Goal: Information Seeking & Learning: Learn about a topic

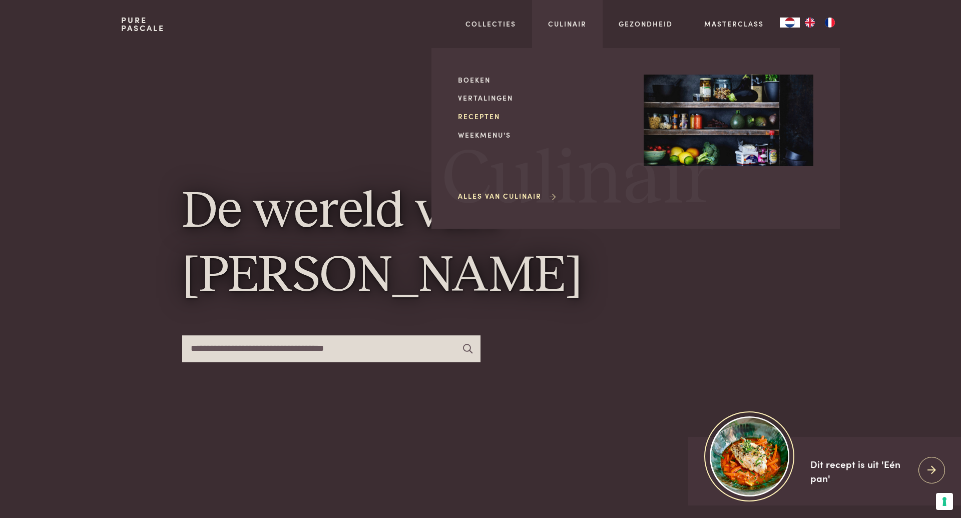
click at [481, 117] on link "Recepten" at bounding box center [543, 116] width 170 height 11
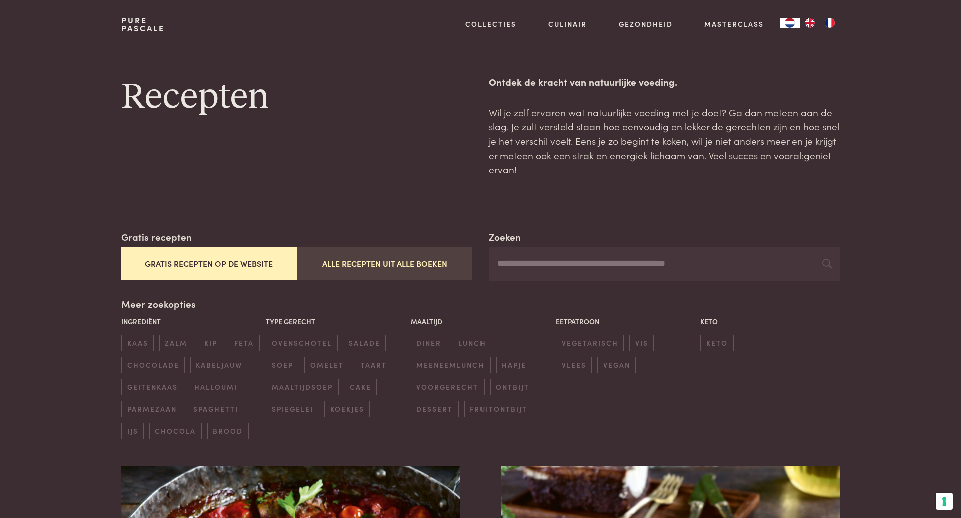
click at [330, 249] on button "Alle recepten uit alle boeken" at bounding box center [385, 264] width 176 height 34
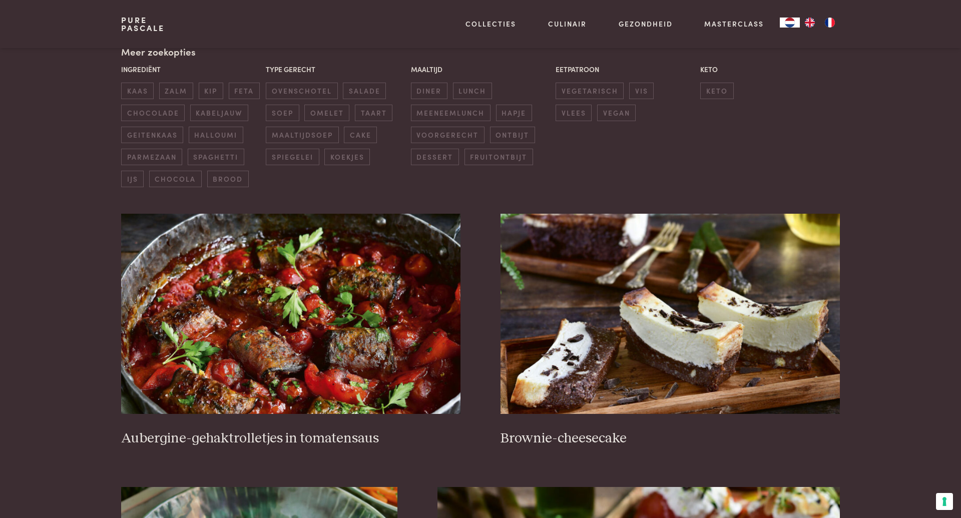
scroll to position [325, 0]
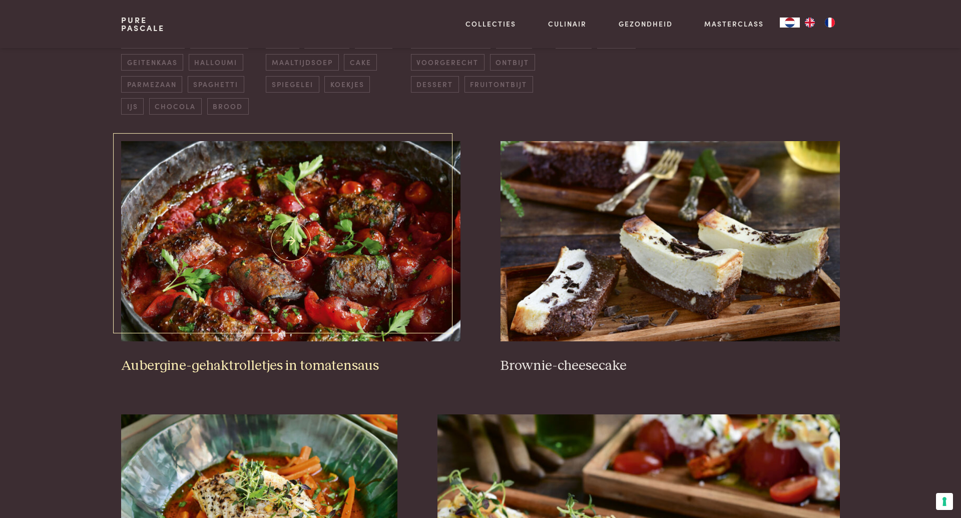
click at [297, 230] on img at bounding box center [291, 241] width 340 height 200
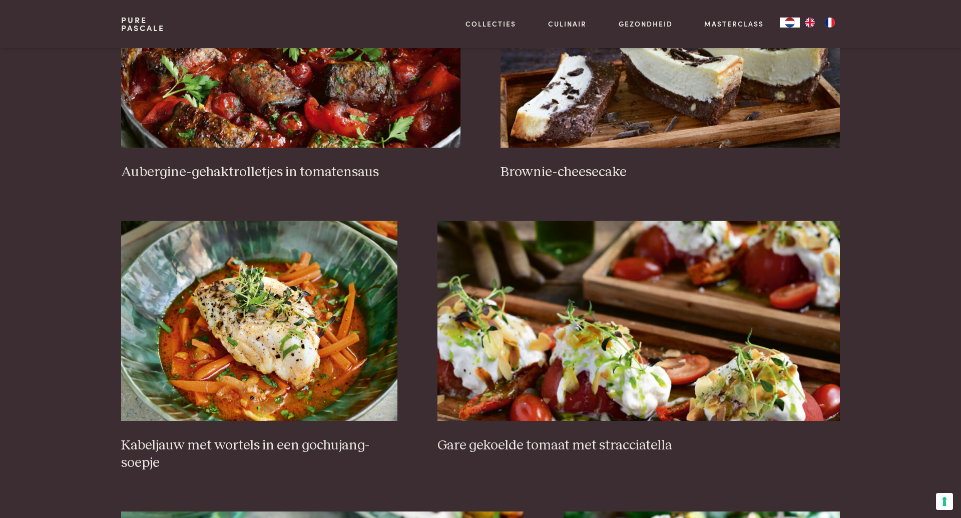
scroll to position [553, 0]
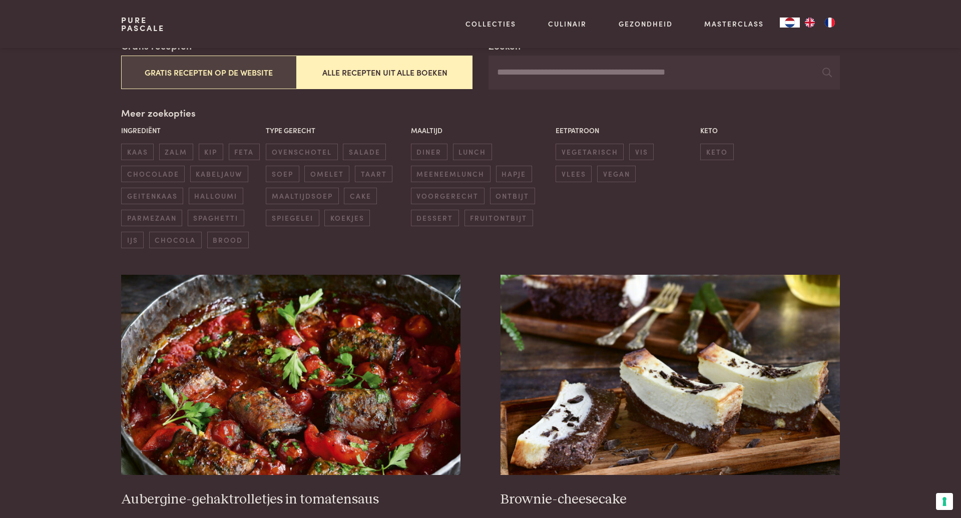
click at [209, 75] on button "Gratis recepten op de website" at bounding box center [209, 73] width 176 height 34
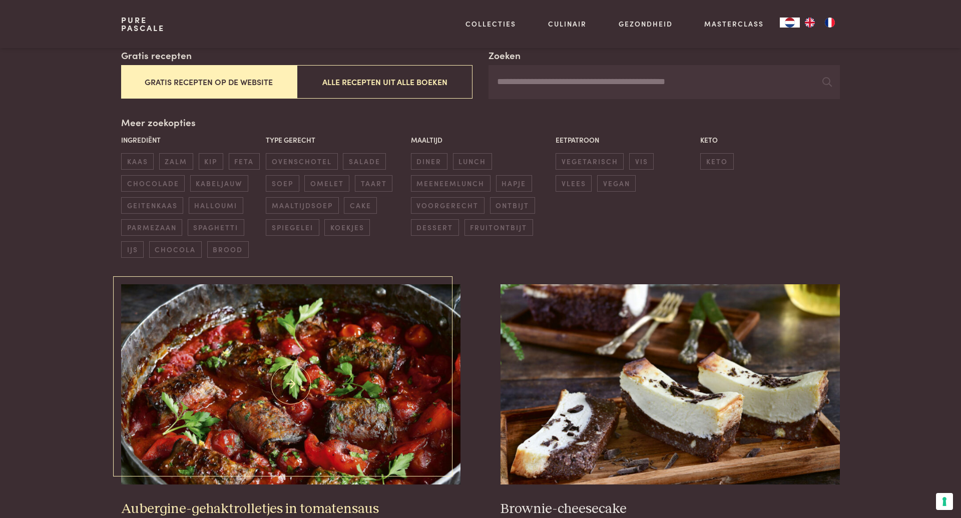
scroll to position [181, 0]
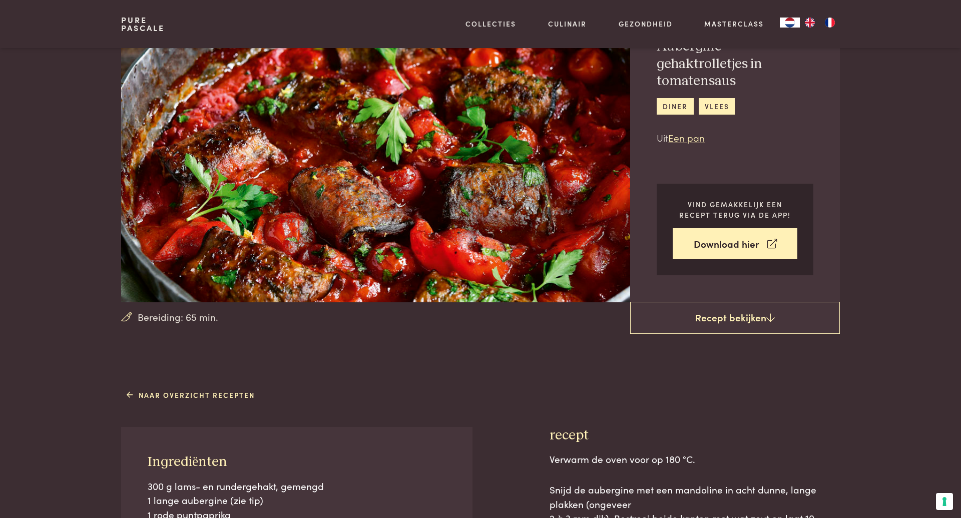
scroll to position [2, 0]
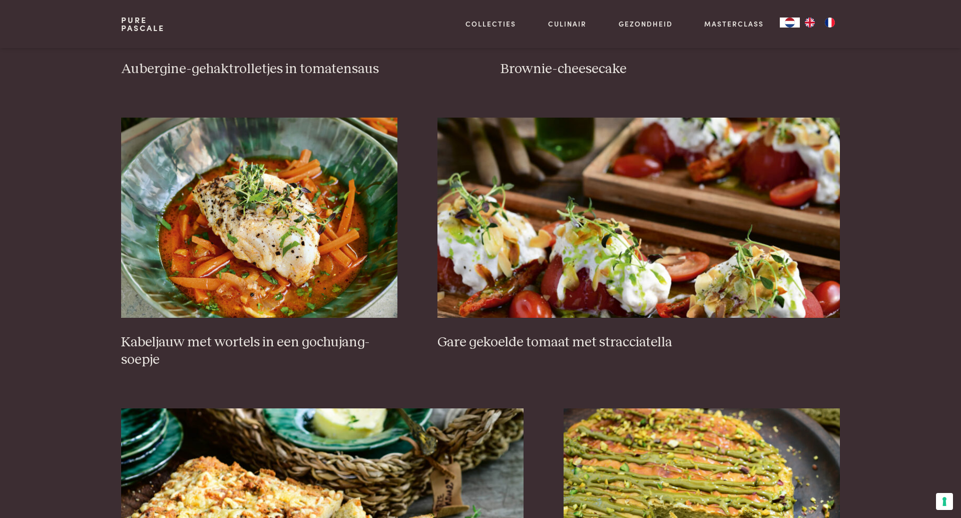
scroll to position [622, 0]
click at [522, 231] on img at bounding box center [639, 217] width 403 height 200
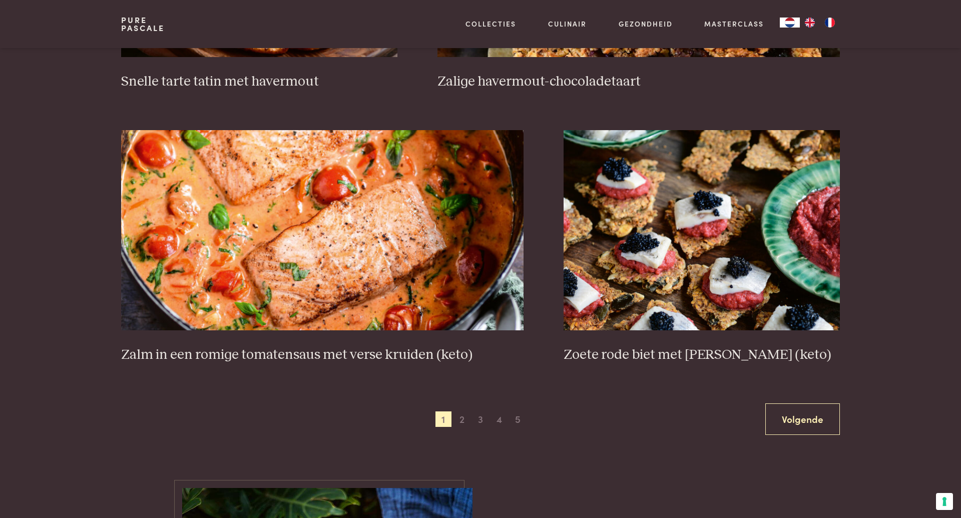
scroll to position [1744, 0]
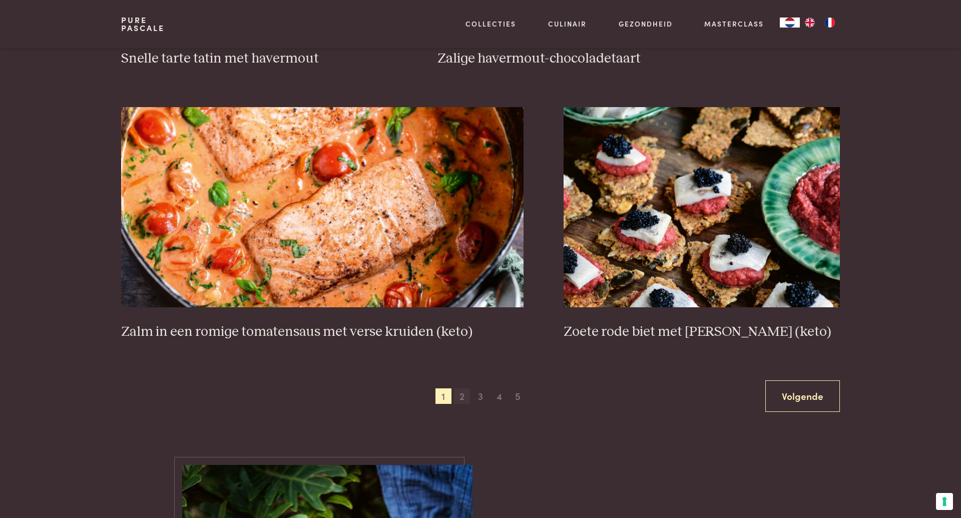
click at [462, 390] on span "2" at bounding box center [462, 397] width 16 height 16
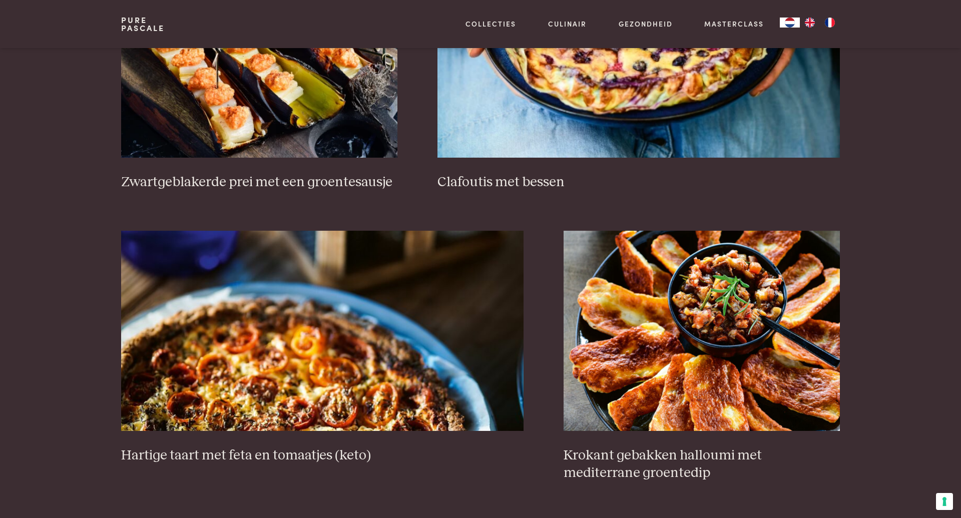
scroll to position [840, 0]
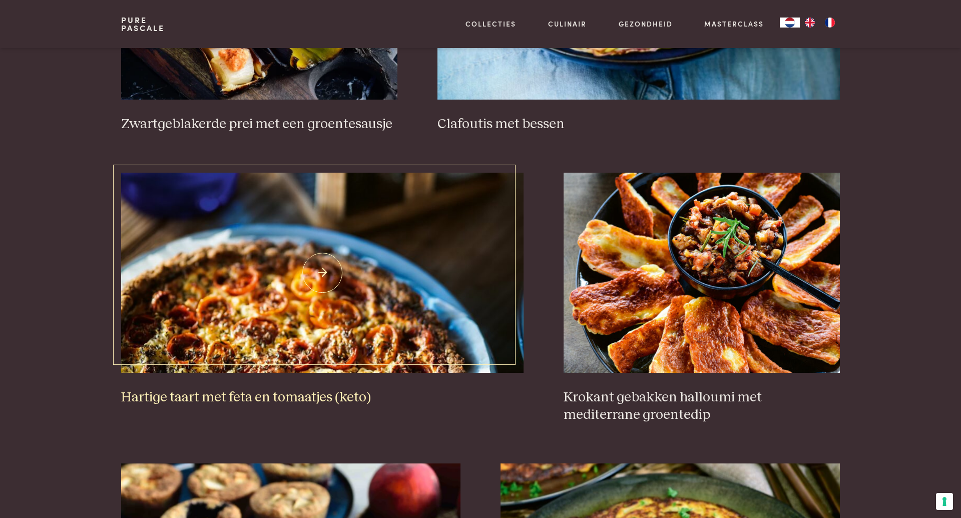
click at [330, 251] on img at bounding box center [322, 273] width 403 height 200
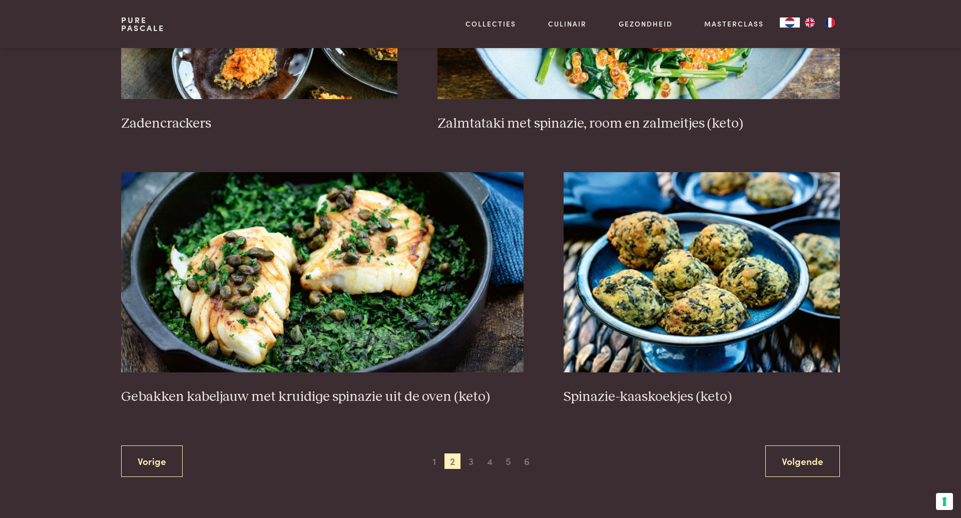
scroll to position [1745, 0]
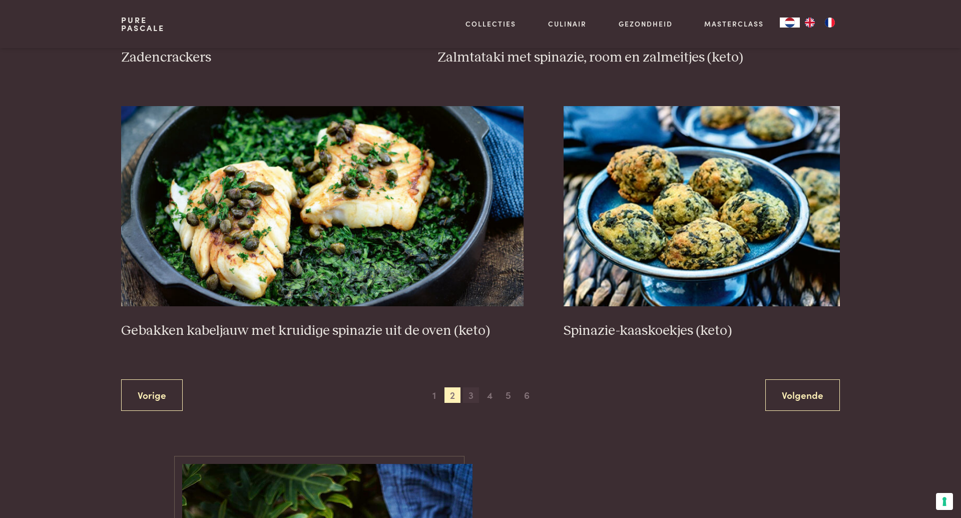
click at [471, 391] on span "3" at bounding box center [471, 396] width 16 height 16
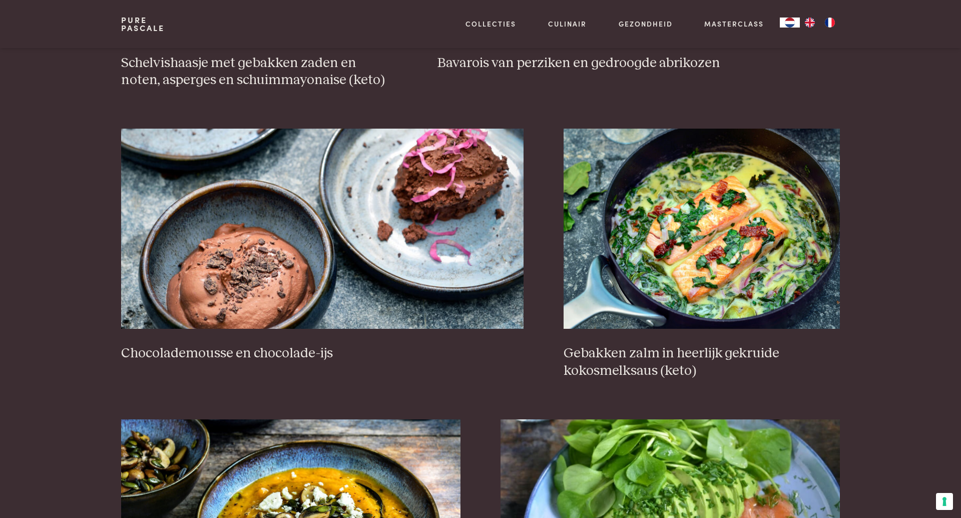
scroll to position [948, 0]
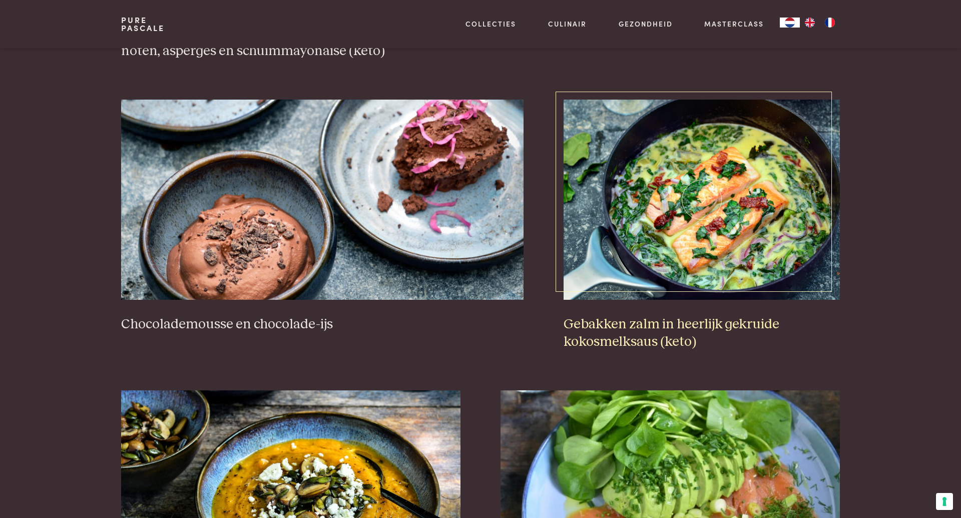
click at [616, 322] on h3 "Gebakken zalm in heerlijk gekruide kokosmelksaus (keto)" at bounding box center [702, 333] width 276 height 35
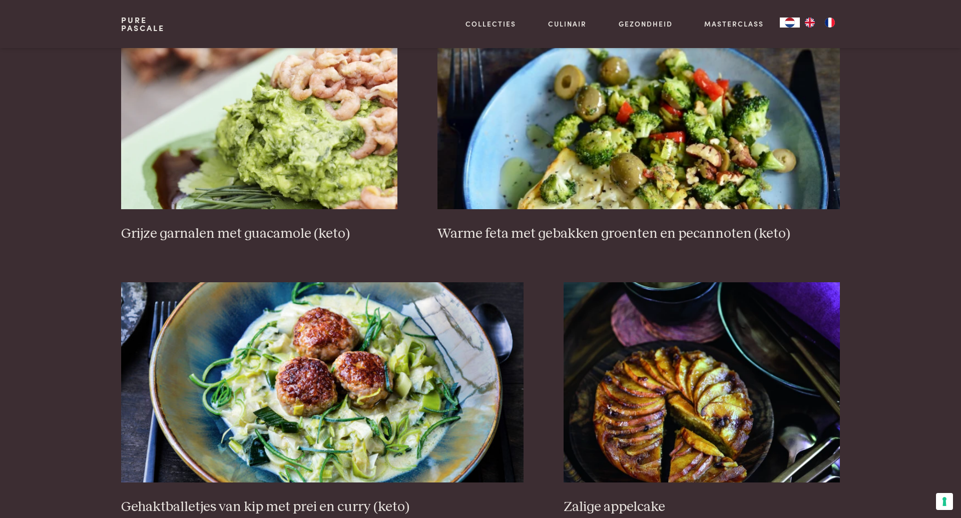
scroll to position [1739, 0]
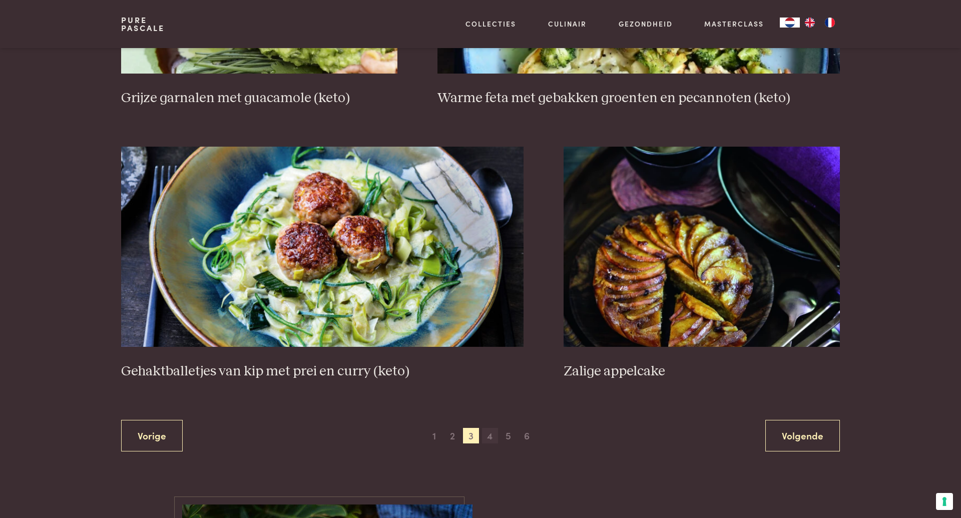
click at [489, 429] on span "4" at bounding box center [490, 436] width 16 height 16
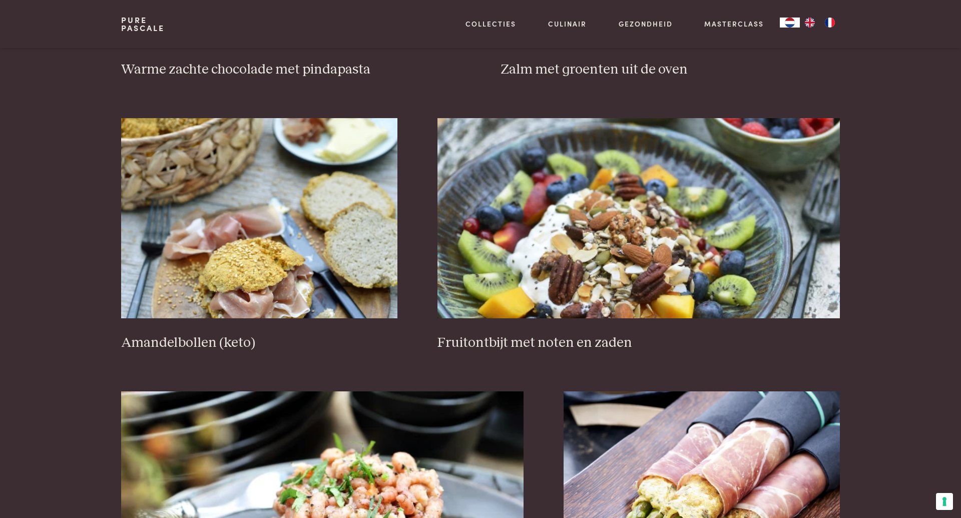
scroll to position [1676, 0]
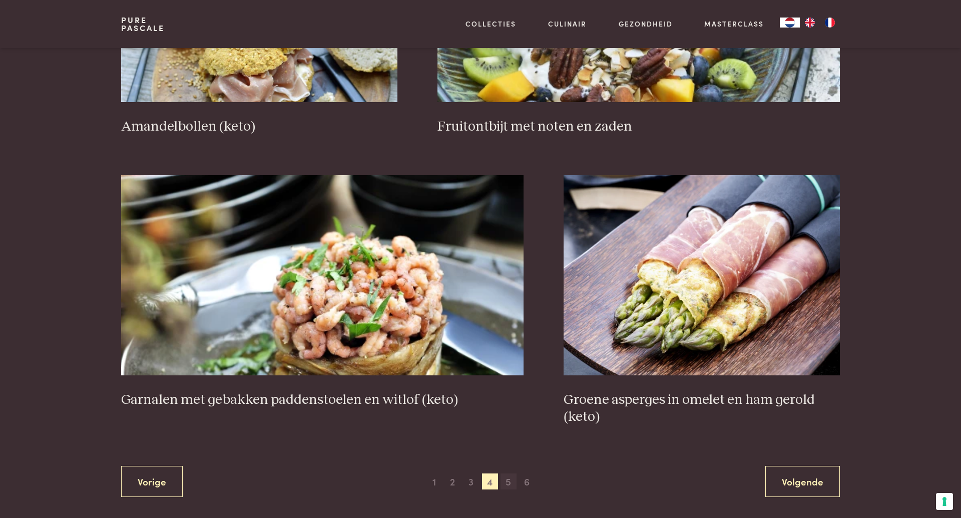
click at [506, 474] on span "5" at bounding box center [509, 482] width 16 height 16
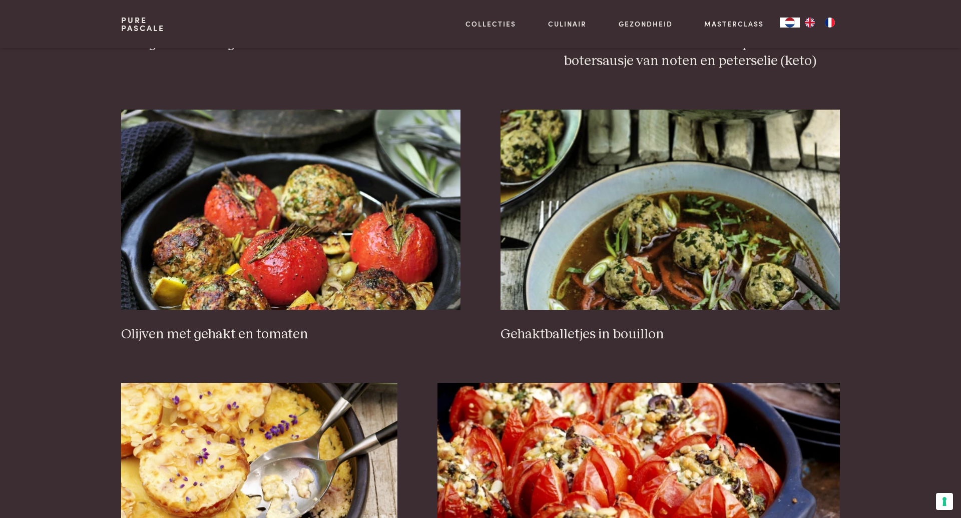
scroll to position [1251, 0]
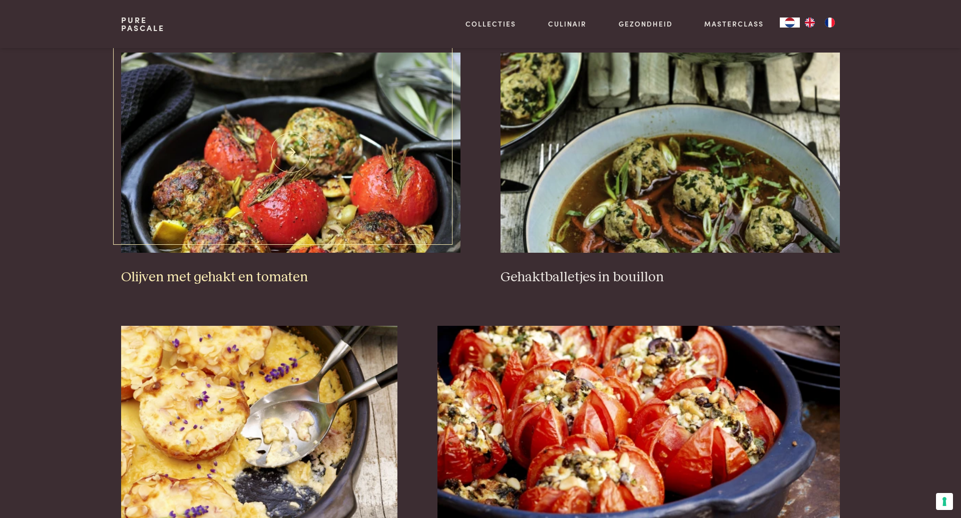
click at [275, 243] on img at bounding box center [291, 153] width 340 height 200
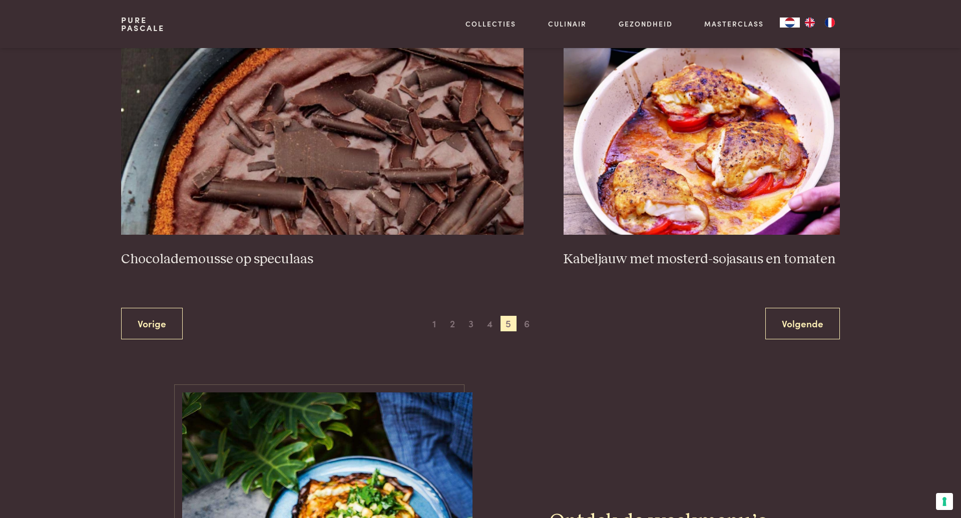
scroll to position [1839, 0]
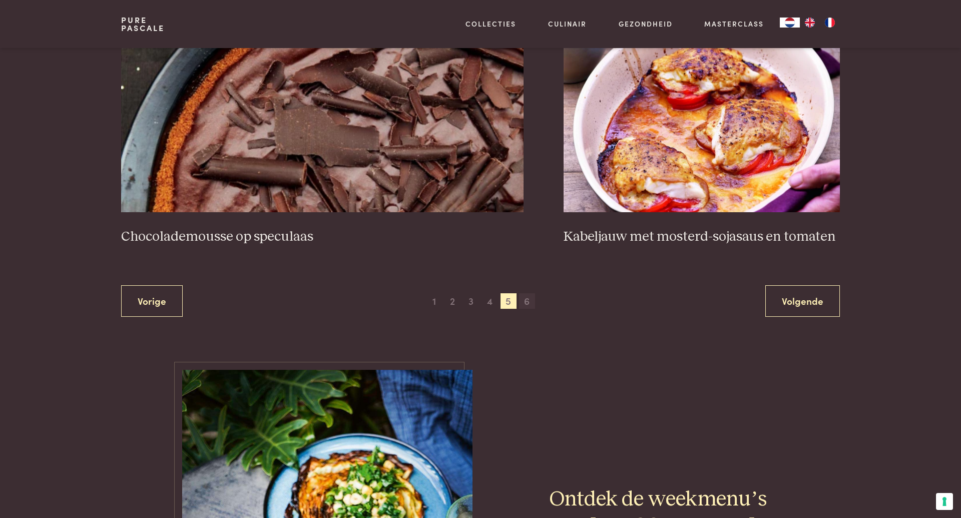
click at [527, 294] on span "6" at bounding box center [527, 301] width 16 height 16
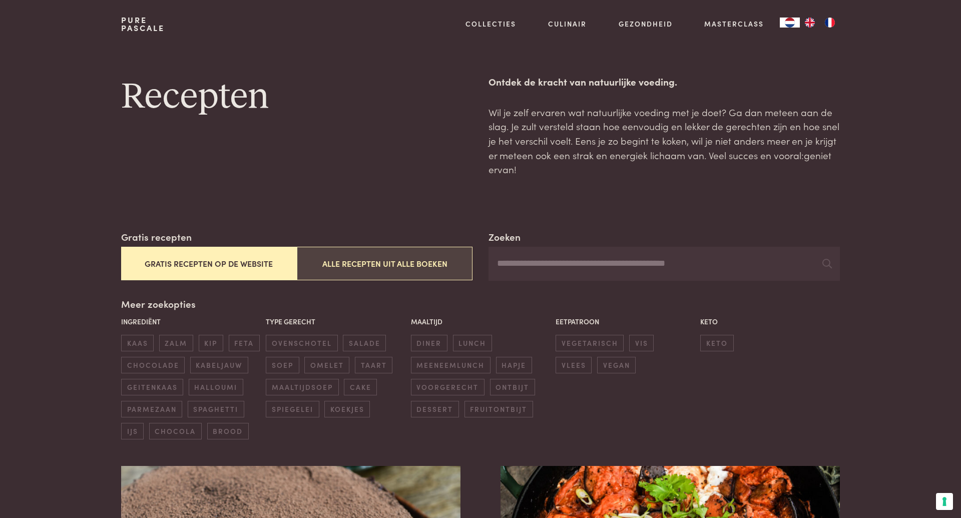
click at [392, 265] on button "Alle recepten uit alle boeken" at bounding box center [385, 264] width 176 height 34
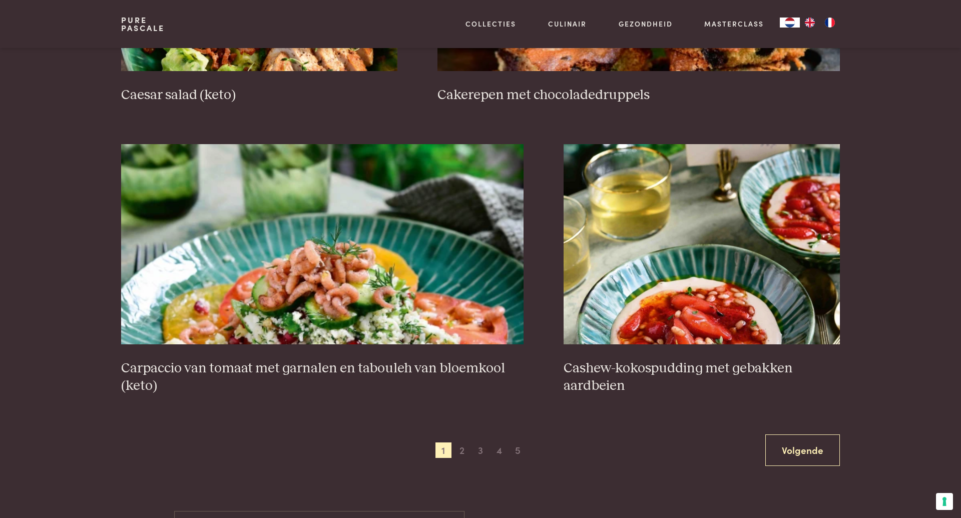
scroll to position [1787, 0]
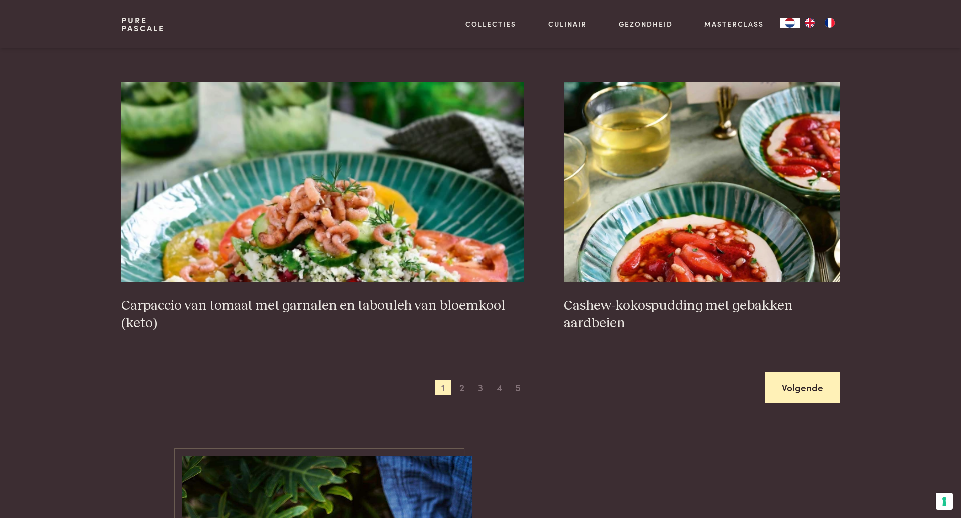
click at [815, 380] on link "Volgende" at bounding box center [803, 388] width 75 height 32
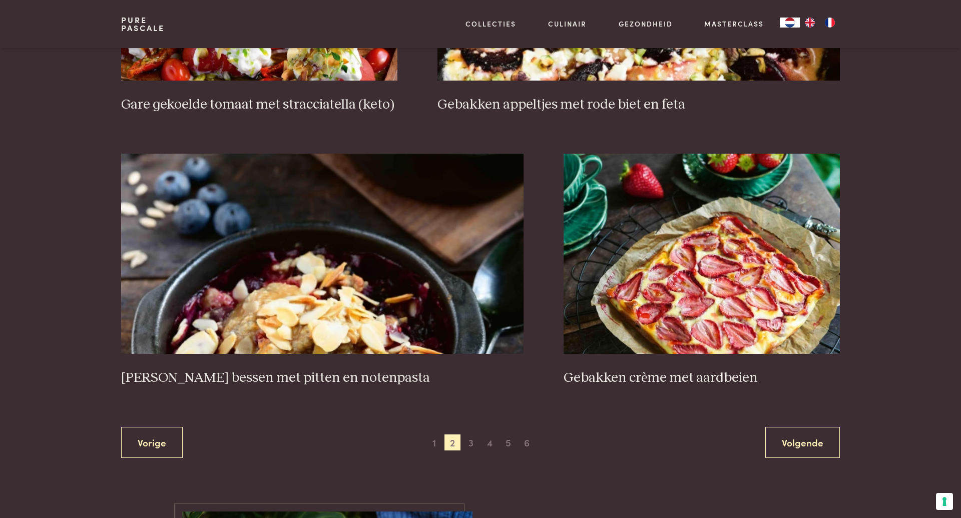
scroll to position [1733, 0]
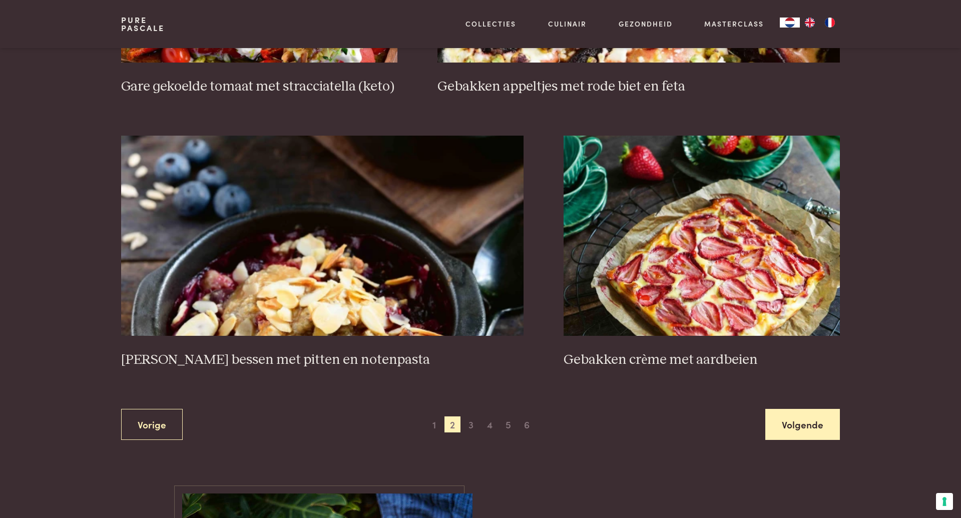
click at [809, 409] on link "Volgende" at bounding box center [803, 425] width 75 height 32
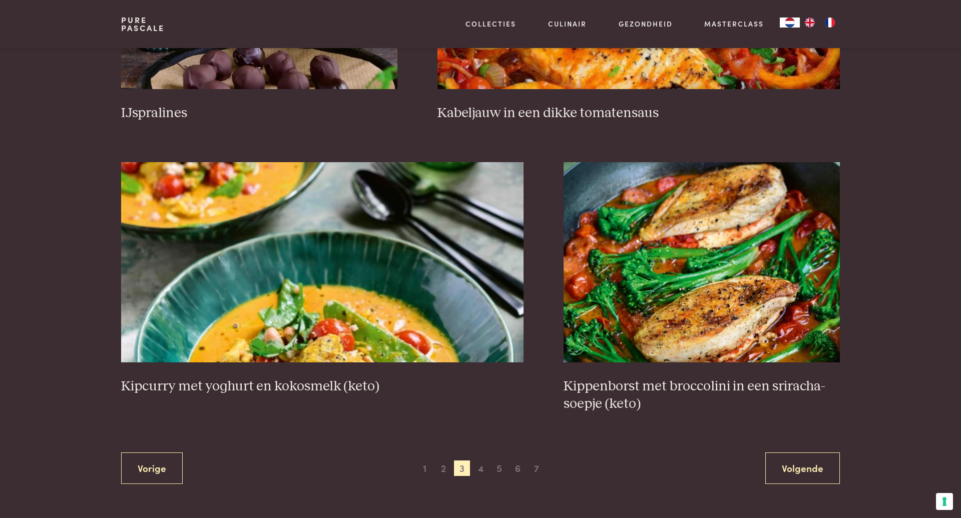
scroll to position [1724, 0]
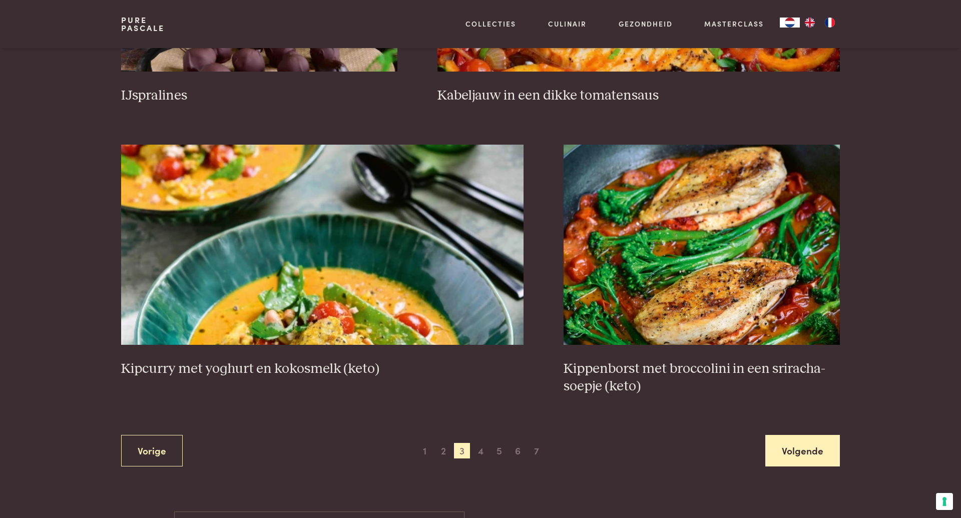
click at [819, 441] on link "Volgende" at bounding box center [803, 451] width 75 height 32
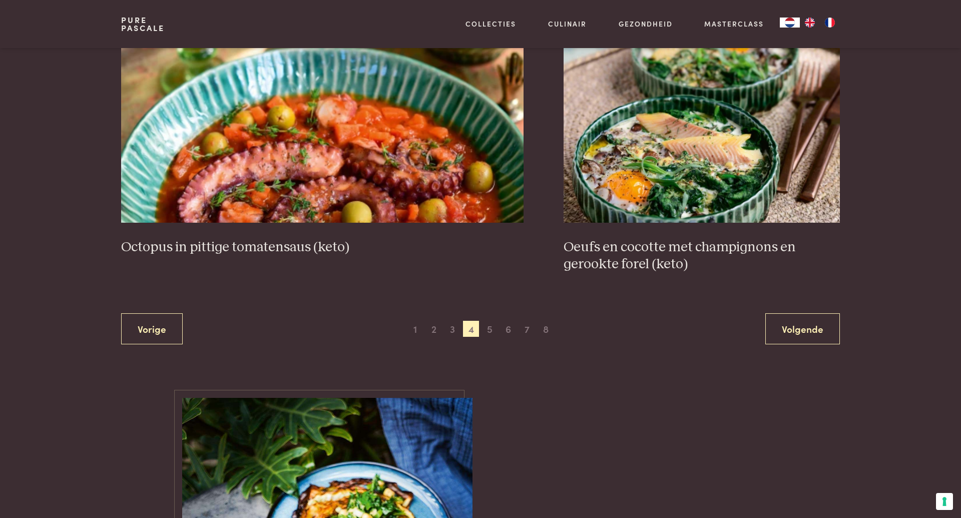
scroll to position [1884, 0]
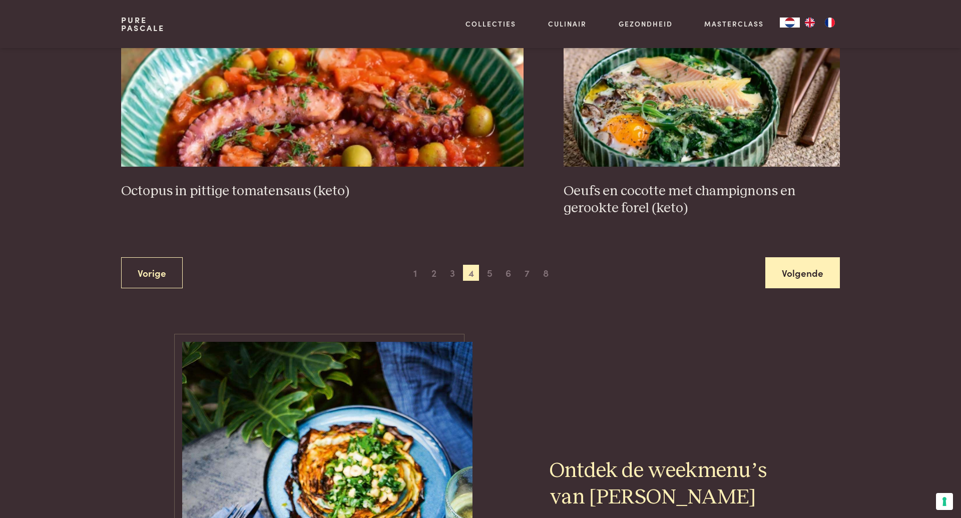
click at [804, 260] on link "Volgende" at bounding box center [803, 273] width 75 height 32
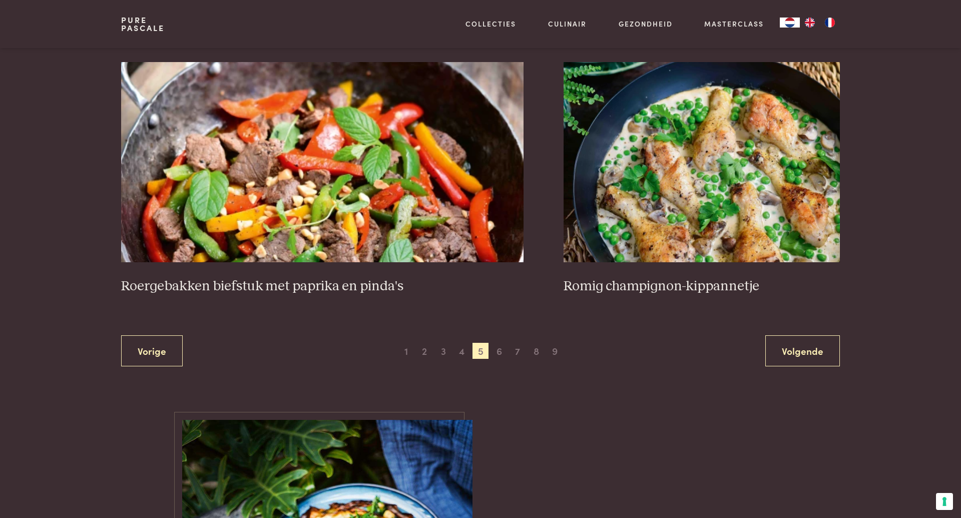
scroll to position [1776, 0]
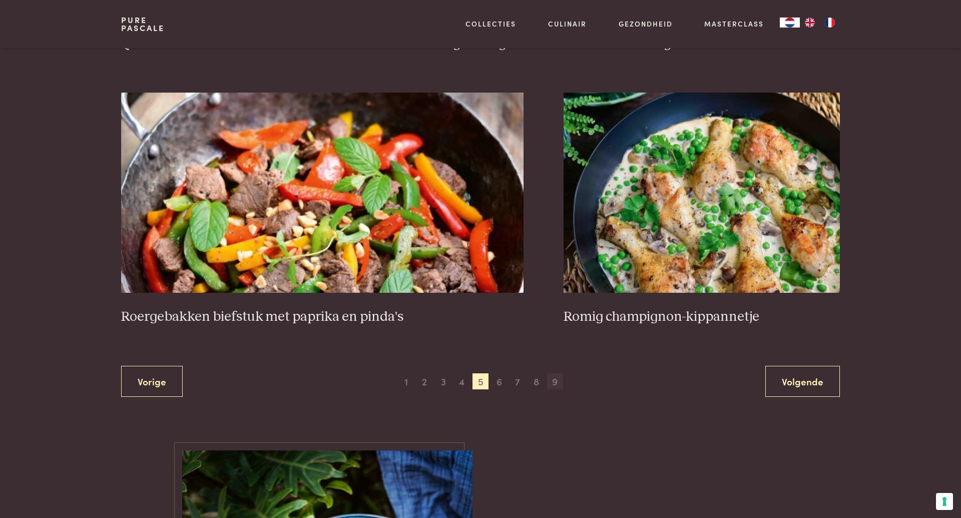
click at [561, 374] on span "9" at bounding box center [555, 382] width 16 height 16
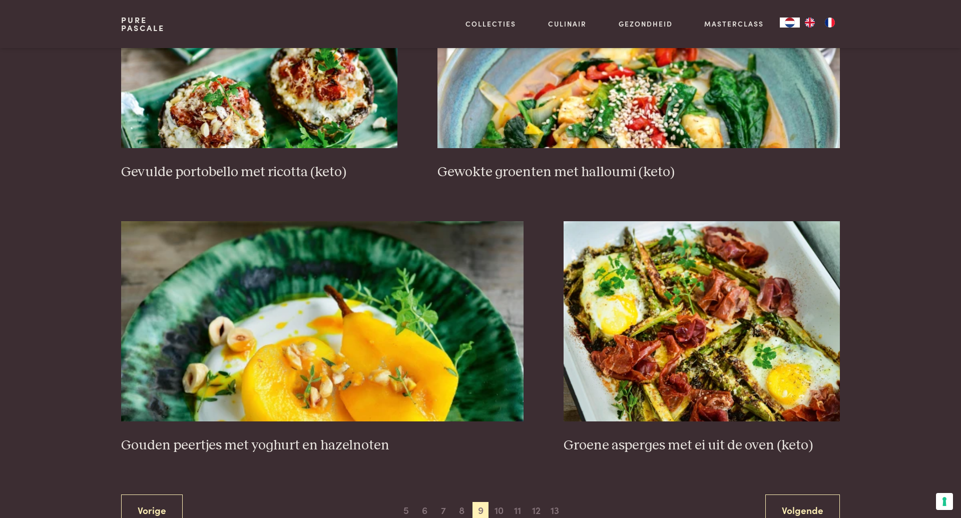
scroll to position [1681, 0]
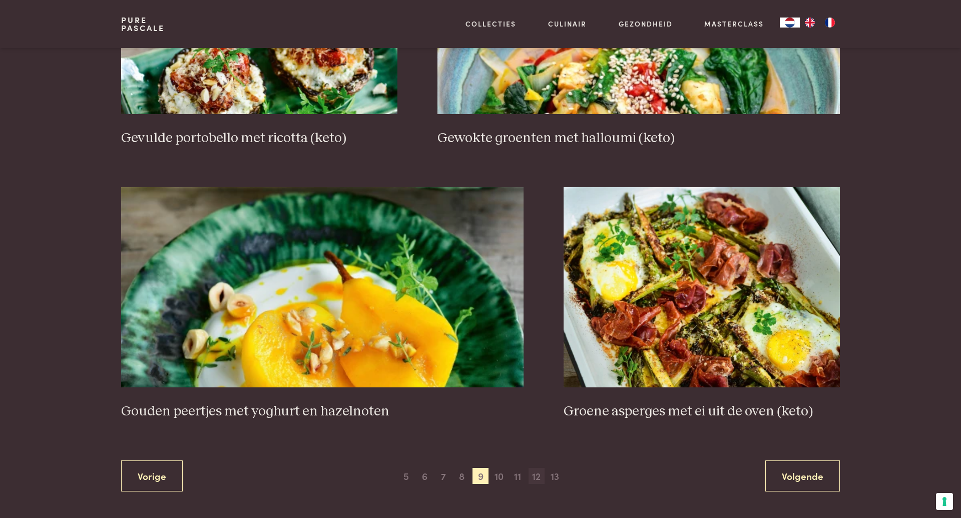
click at [535, 468] on span "12" at bounding box center [537, 476] width 16 height 16
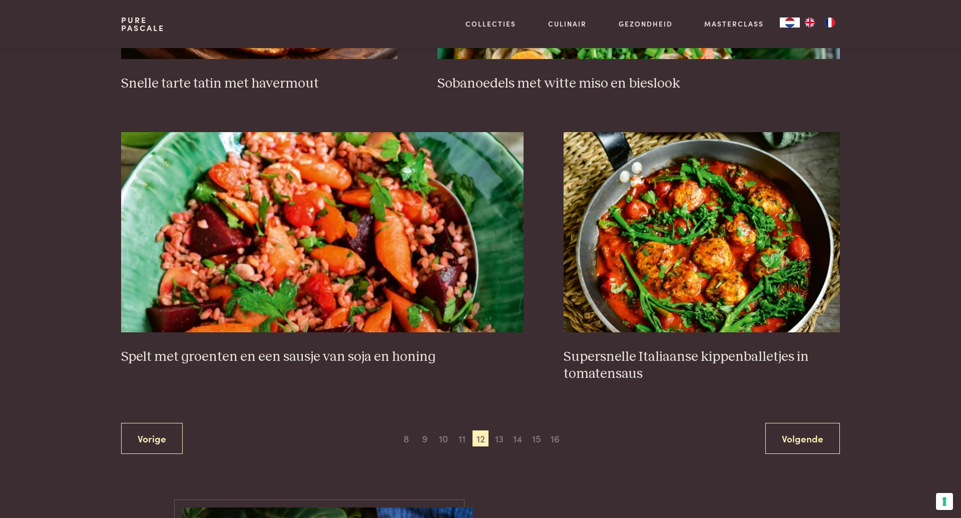
scroll to position [1721, 0]
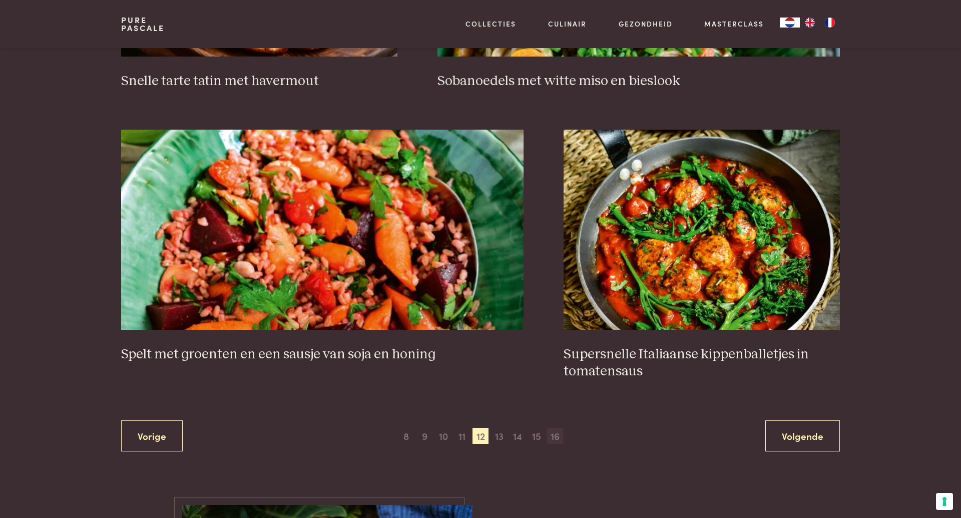
click at [553, 435] on span "16" at bounding box center [555, 436] width 16 height 16
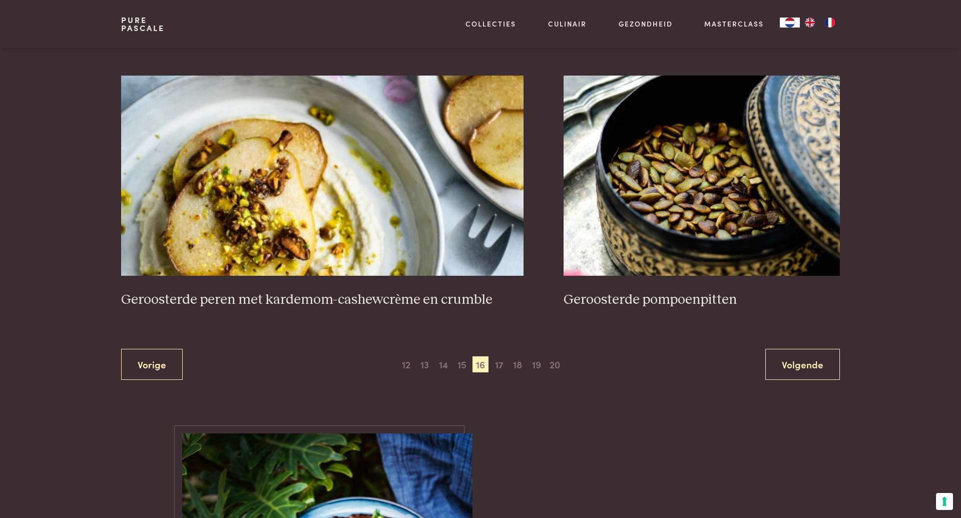
scroll to position [1811, 0]
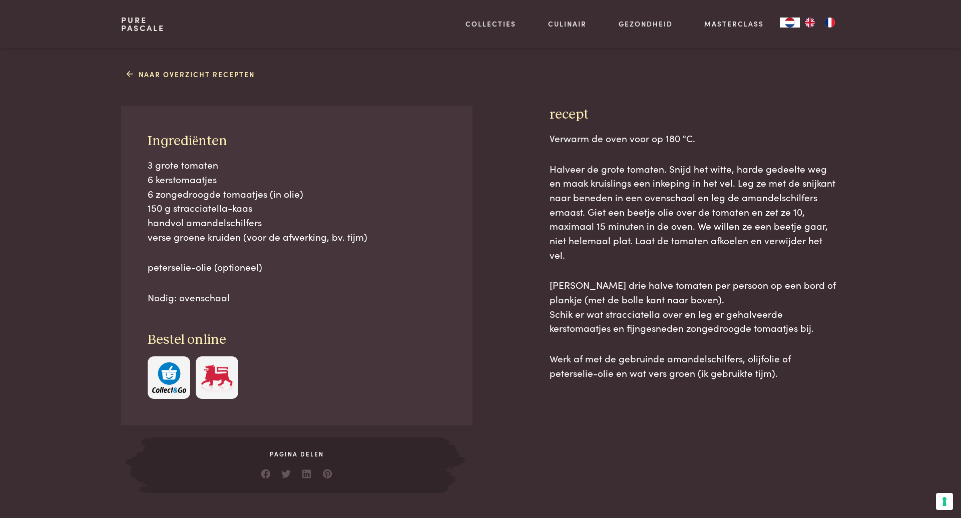
scroll to position [389, 0]
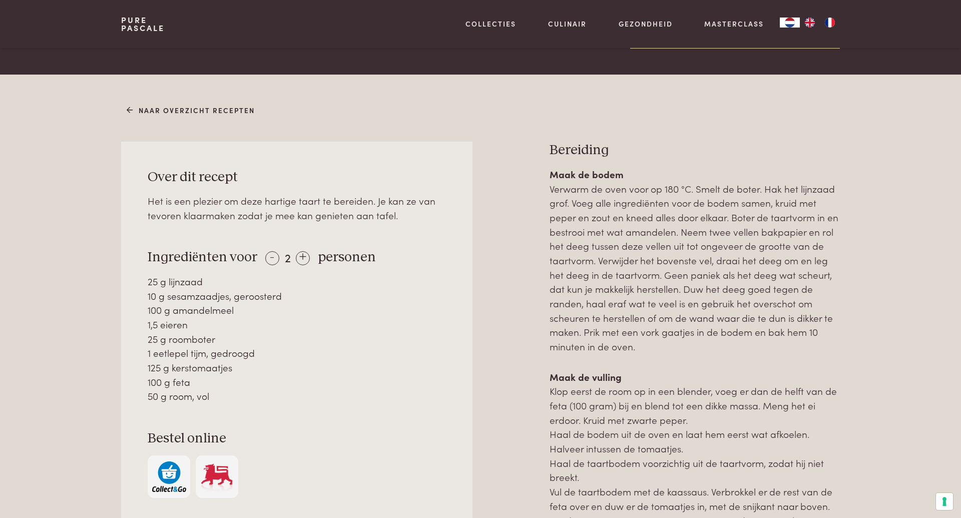
scroll to position [429, 0]
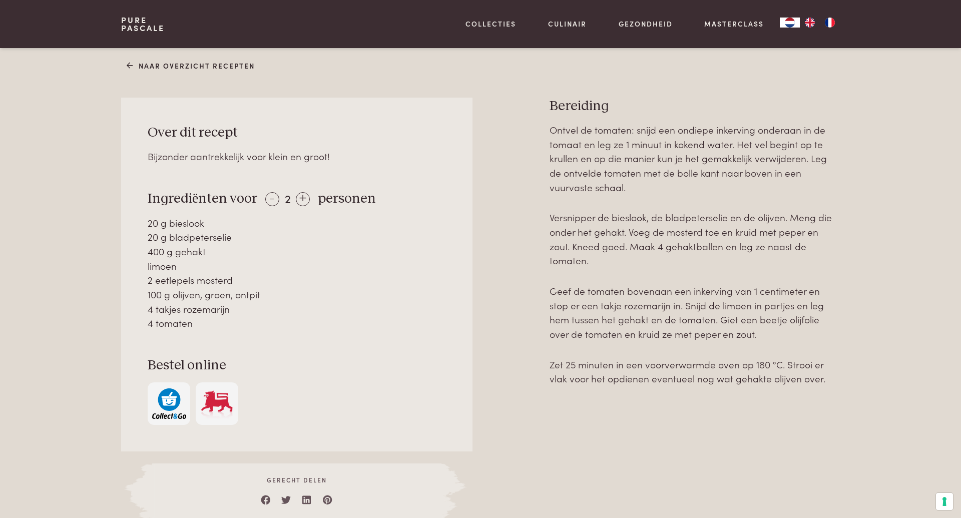
scroll to position [396, 0]
